Goal: Task Accomplishment & Management: Use online tool/utility

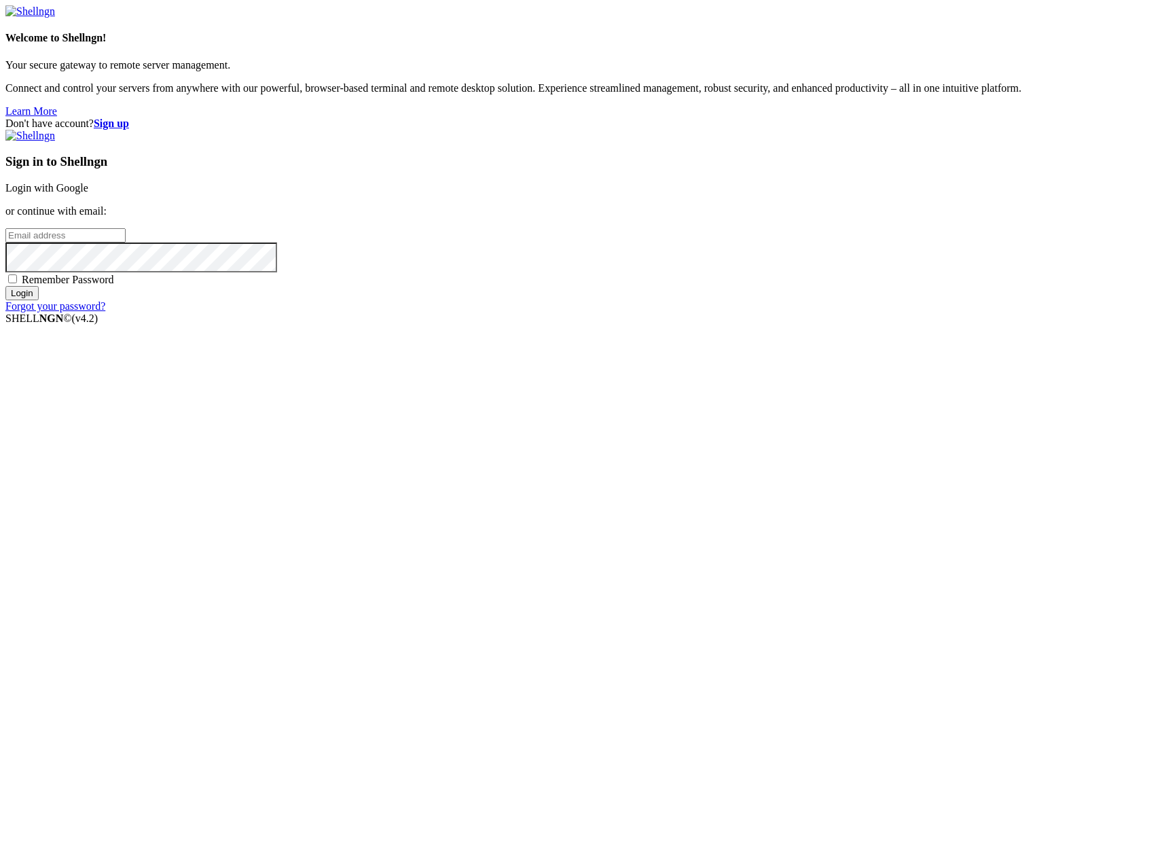
click at [88, 194] on link "Login with Google" at bounding box center [46, 188] width 83 height 12
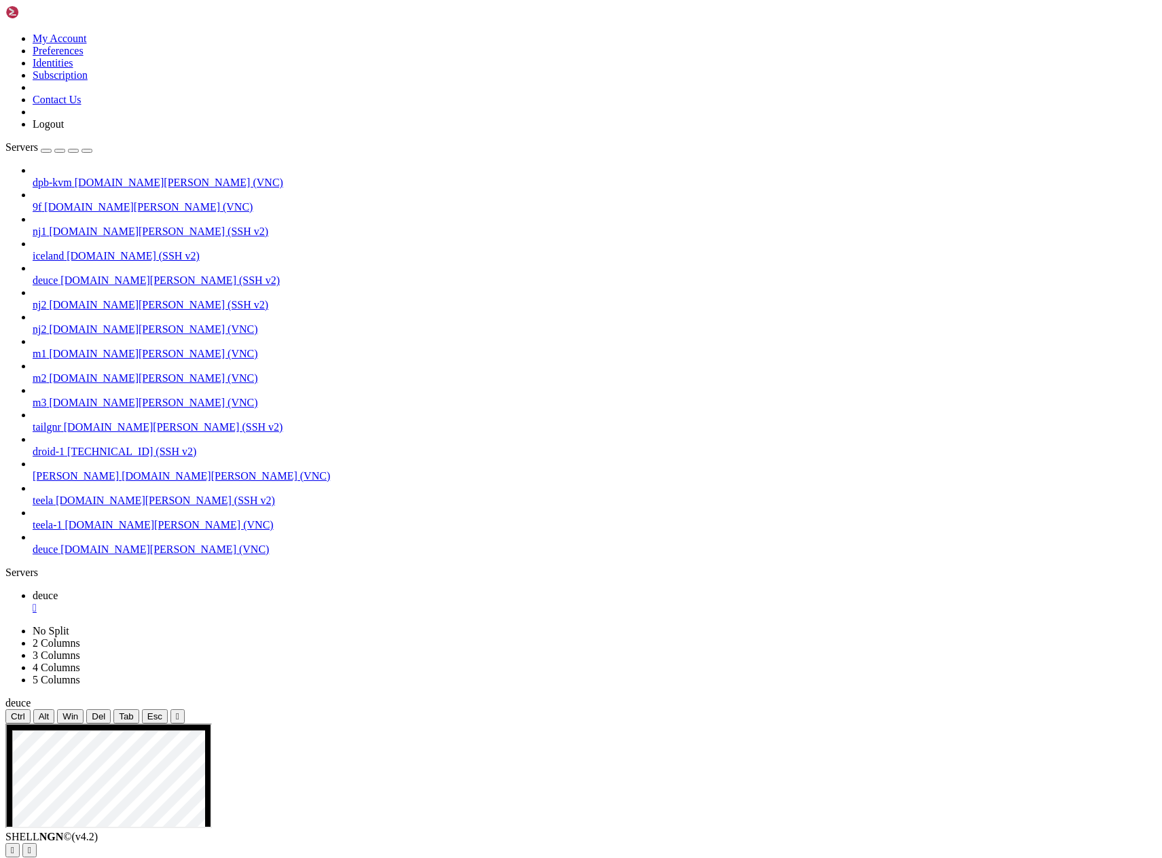
click at [87, 151] on icon "button" at bounding box center [87, 151] width 0 height 0
